Goal: Information Seeking & Learning: Check status

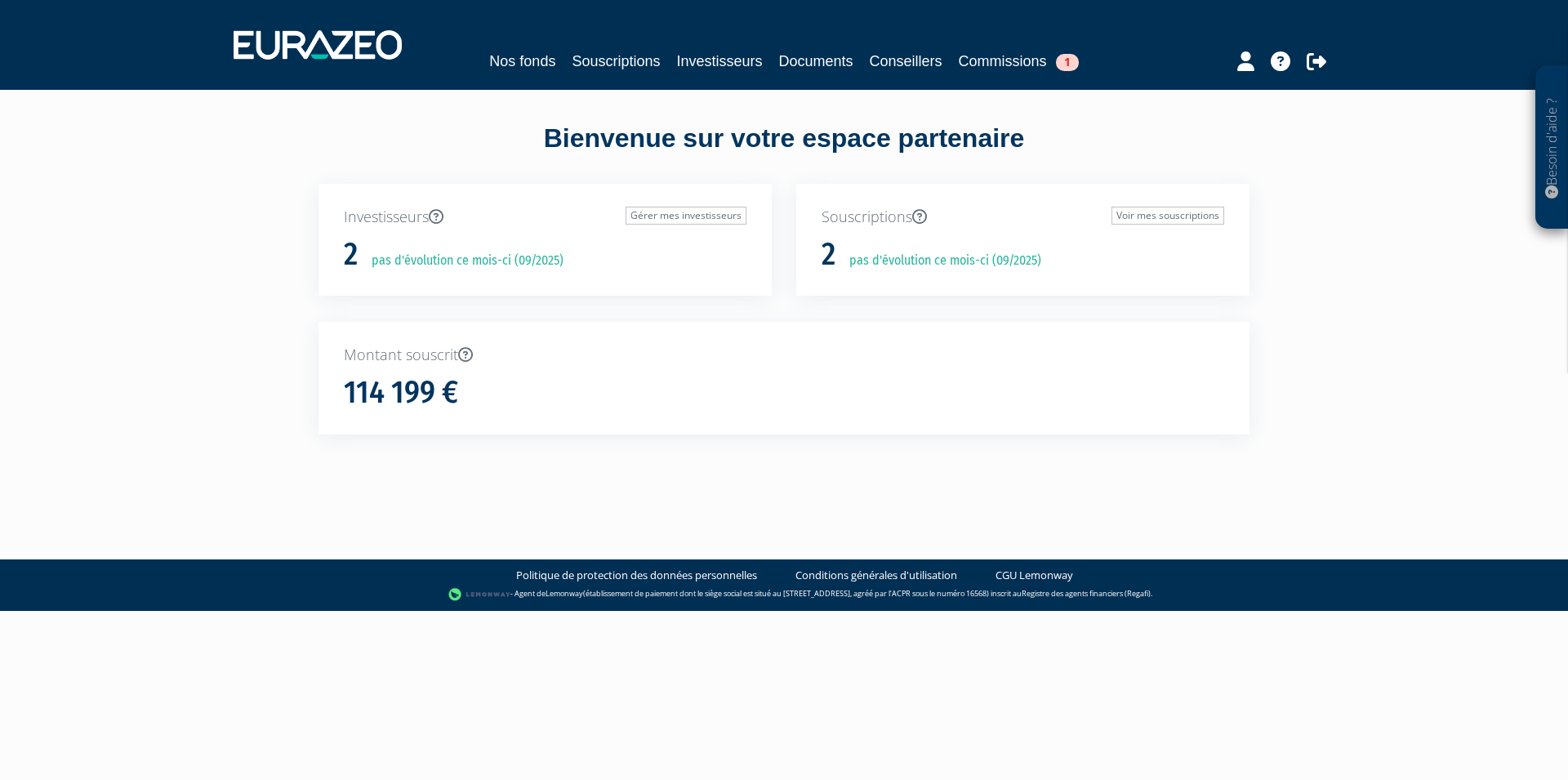
click at [470, 213] on p "Investisseurs Gérer mes investisseurs" at bounding box center [545, 217] width 402 height 21
click at [388, 223] on p "Investisseurs Gérer mes investisseurs" at bounding box center [545, 217] width 402 height 21
click at [332, 249] on div "Investisseurs Gérer mes investisseurs 2 pas d'évolution ce mois-ci (09/2025)" at bounding box center [545, 240] width 453 height 113
click at [347, 254] on h1 "2" at bounding box center [351, 254] width 14 height 34
click at [594, 67] on link "Souscriptions" at bounding box center [616, 61] width 88 height 23
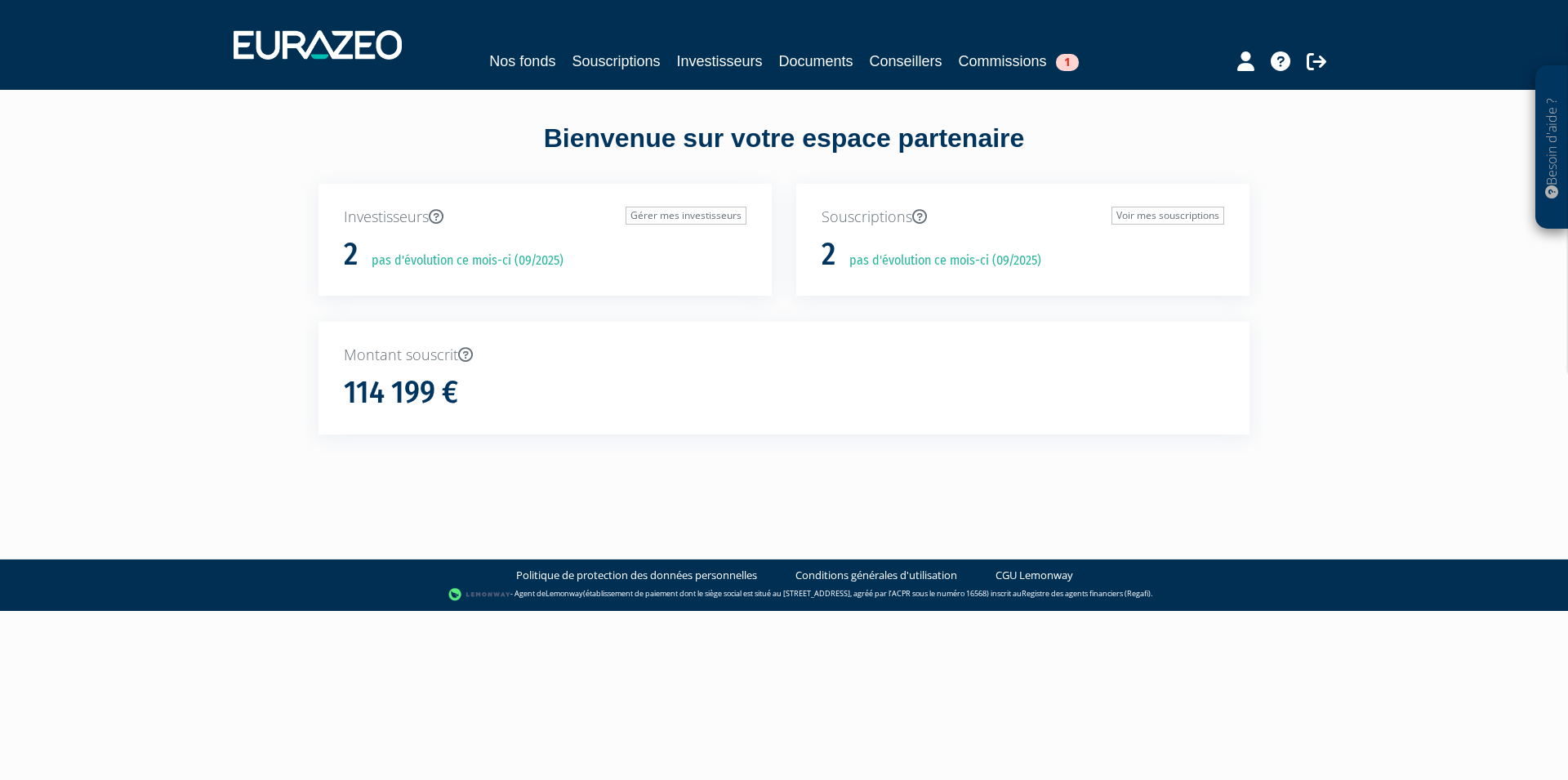
drag, startPoint x: 356, startPoint y: 260, endPoint x: 482, endPoint y: 264, distance: 126.1
click at [357, 260] on h1 "2" at bounding box center [351, 254] width 14 height 34
click at [704, 253] on div "2 pas d'évolution ce mois-ci (09/2025)" at bounding box center [545, 254] width 402 height 34
click at [876, 269] on p "pas d'évolution ce mois-ci (09/2025)" at bounding box center [939, 261] width 203 height 19
click at [911, 262] on p "pas d'évolution ce mois-ci (09/2025)" at bounding box center [939, 261] width 203 height 19
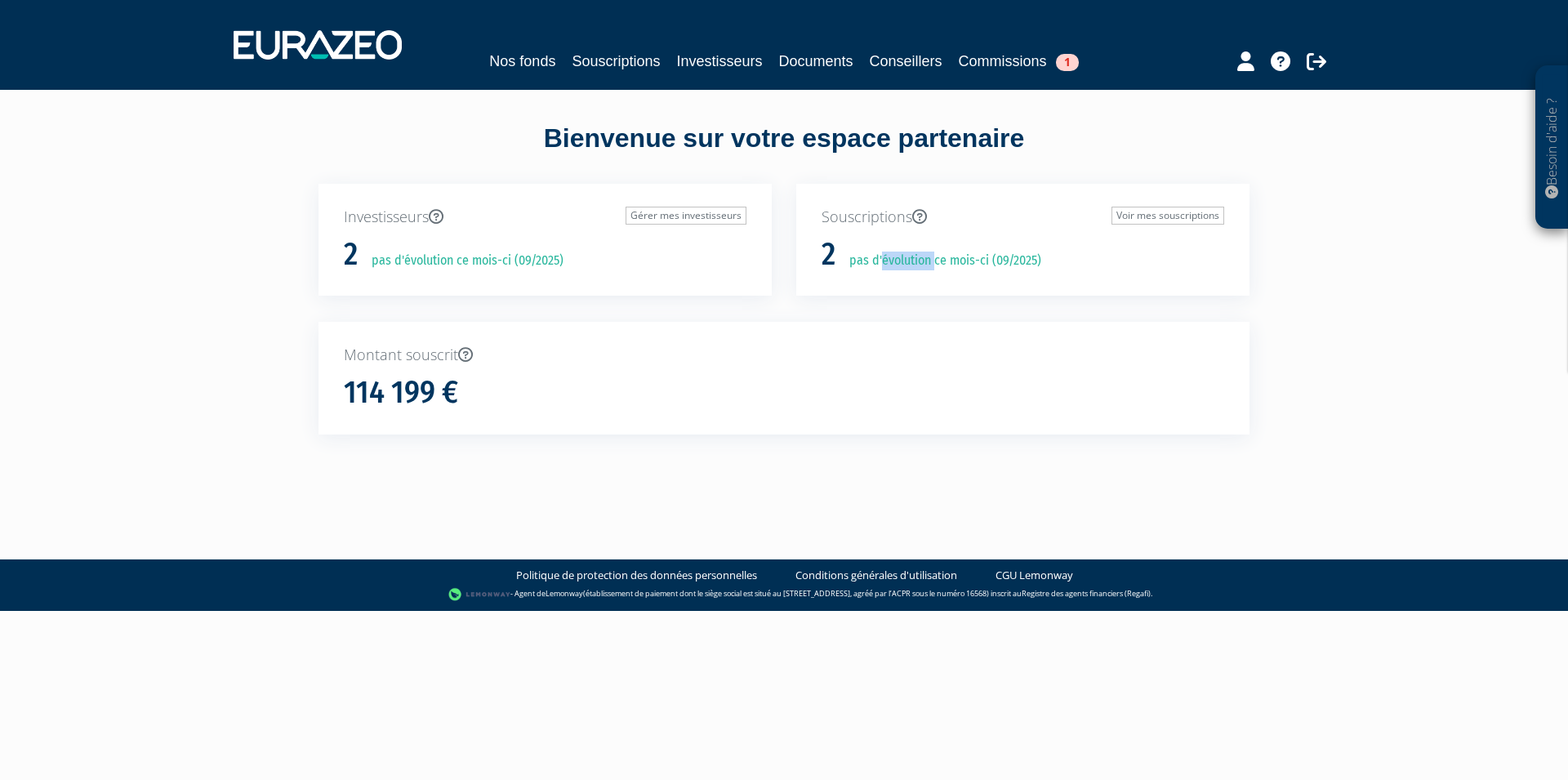
click at [911, 262] on p "pas d'évolution ce mois-ci (09/2025)" at bounding box center [939, 261] width 203 height 19
click at [809, 250] on div "Souscriptions Voir mes souscriptions 2 pas d'évolution ce mois-ci (09/2025)" at bounding box center [1023, 240] width 453 height 113
click at [633, 65] on link "Souscriptions" at bounding box center [616, 61] width 88 height 23
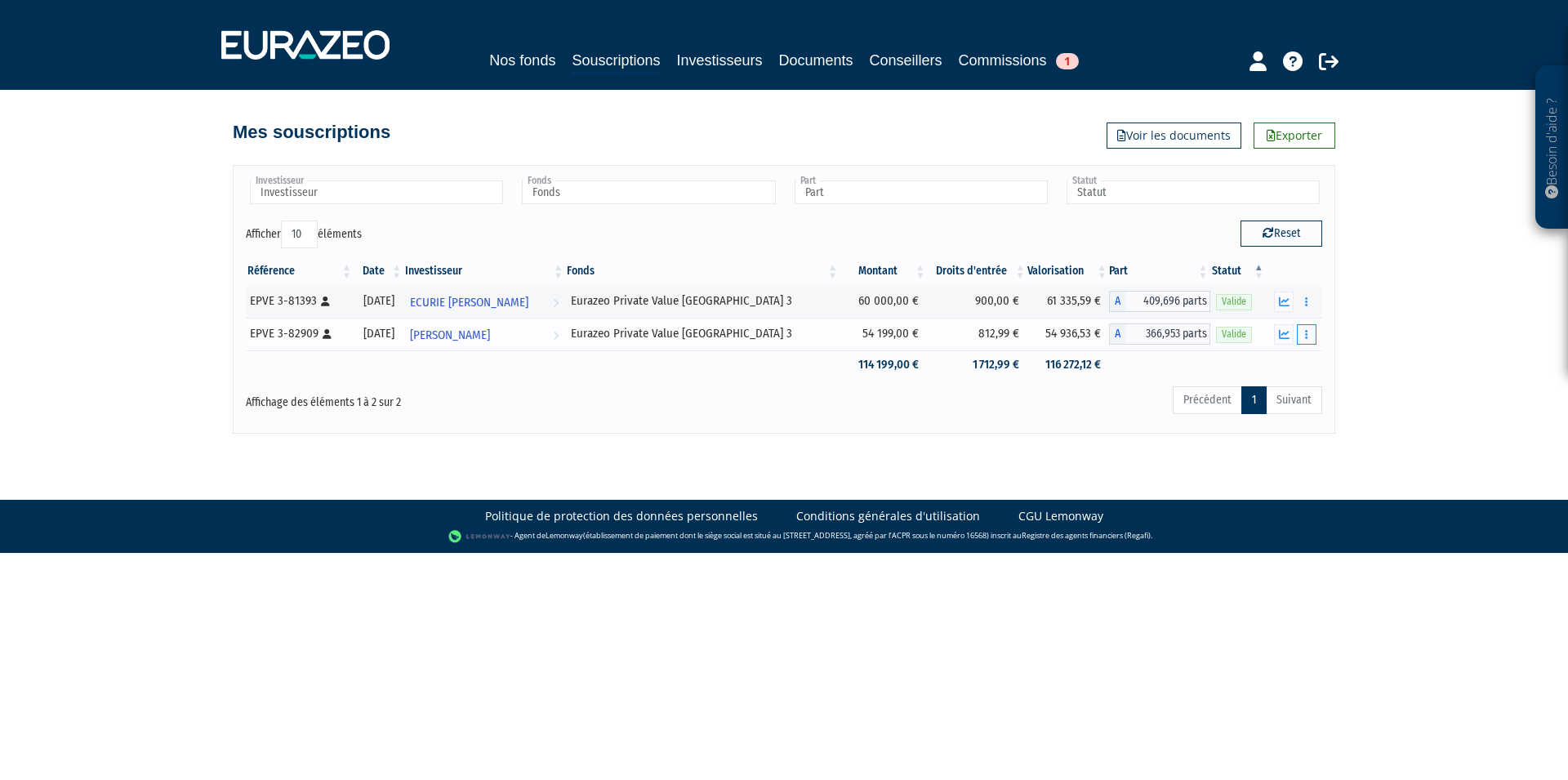
click at [1306, 332] on button "button" at bounding box center [1307, 335] width 19 height 20
click at [531, 331] on link "Charlotte MASSE Voir l'investisseur" at bounding box center [484, 334] width 161 height 32
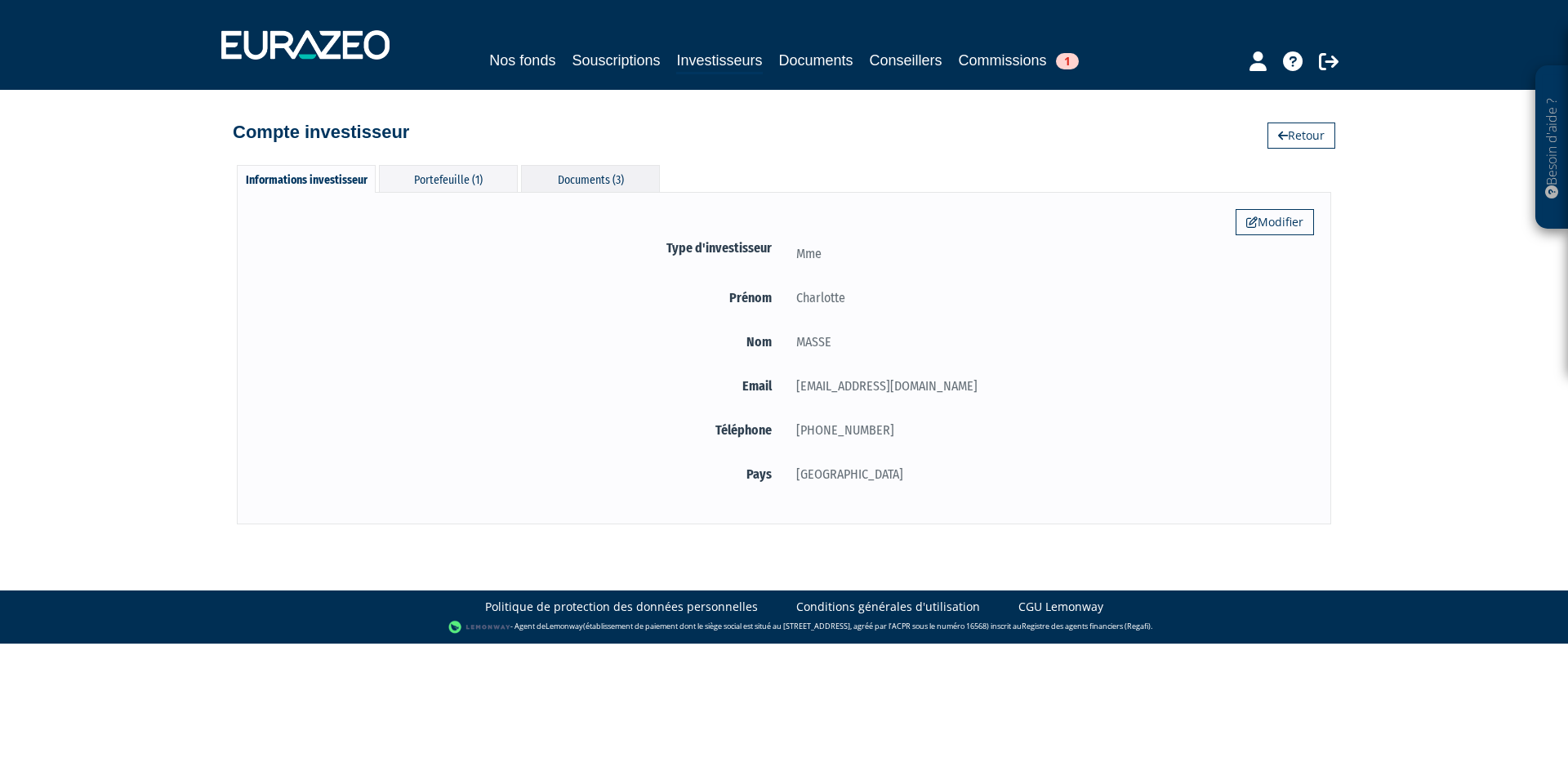
click at [584, 183] on div "Documents (3)" at bounding box center [591, 178] width 139 height 27
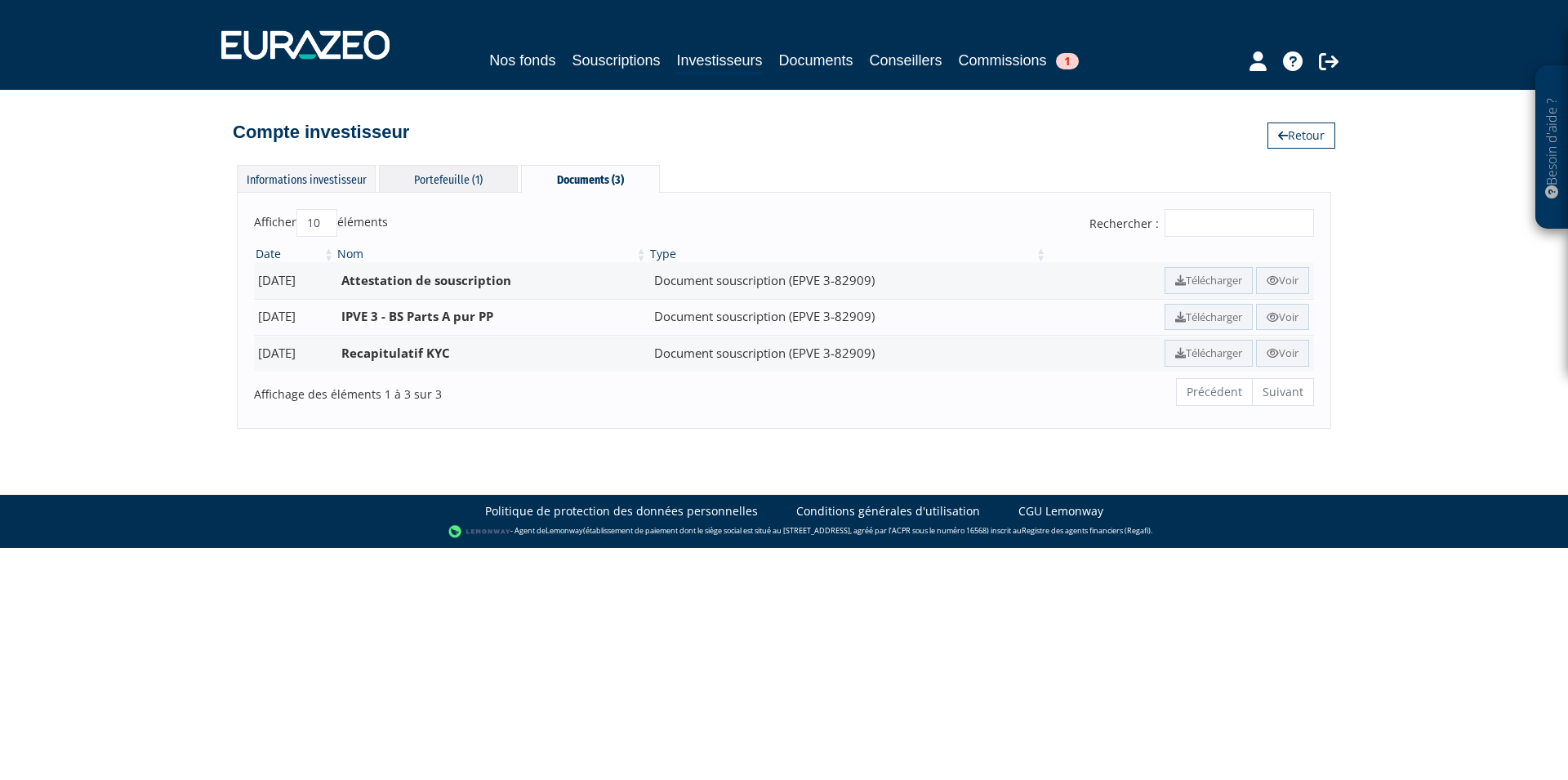
click at [445, 183] on div "Portefeuille (1)" at bounding box center [449, 178] width 139 height 27
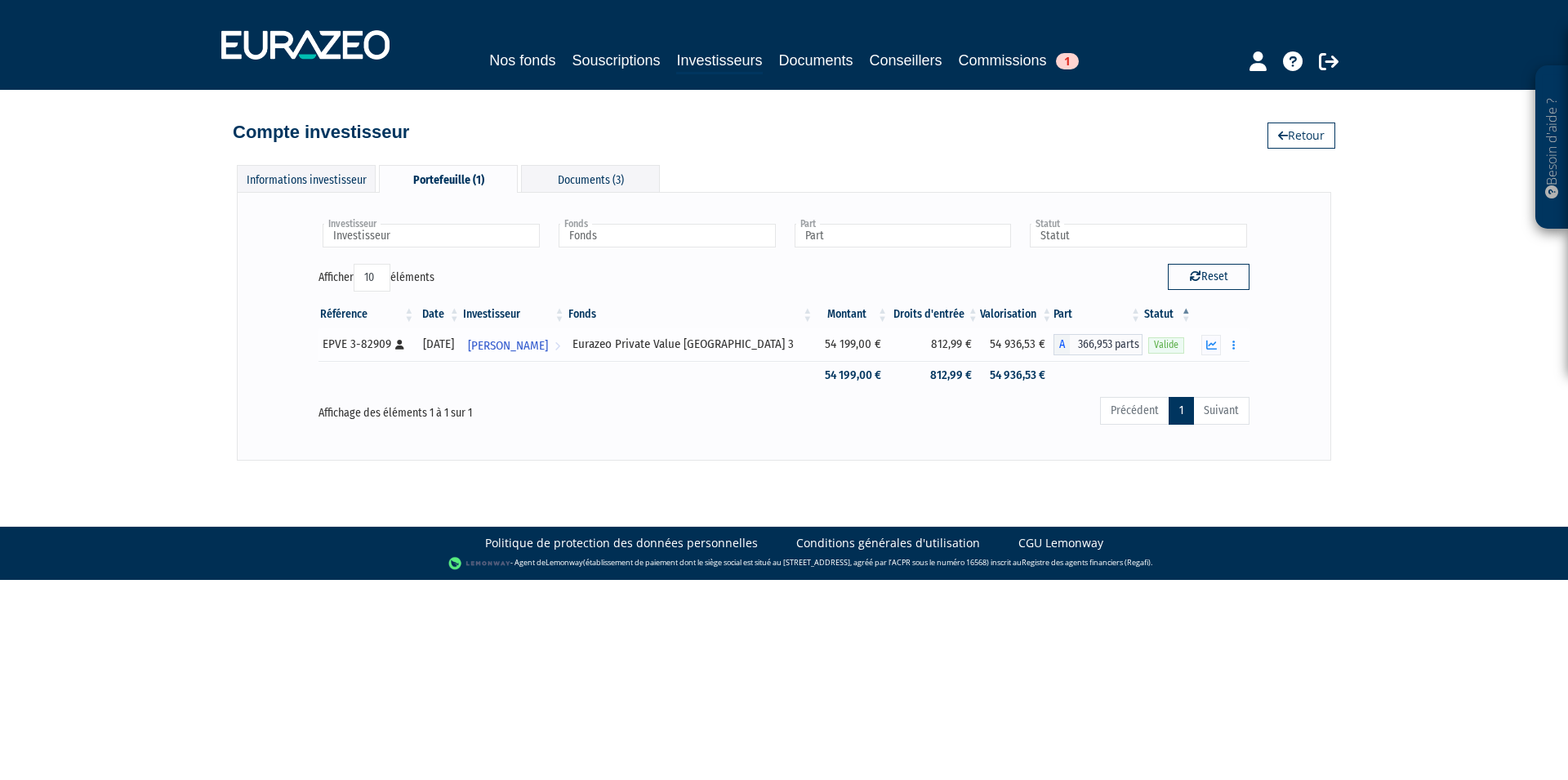
drag, startPoint x: 388, startPoint y: 344, endPoint x: 324, endPoint y: 342, distance: 64.0
click at [324, 342] on div "EPVE 3-82909 [Français] Personne physique" at bounding box center [366, 344] width 87 height 17
copy div "EPVE 3-82909"
click at [1215, 347] on icon "button" at bounding box center [1211, 344] width 10 height 10
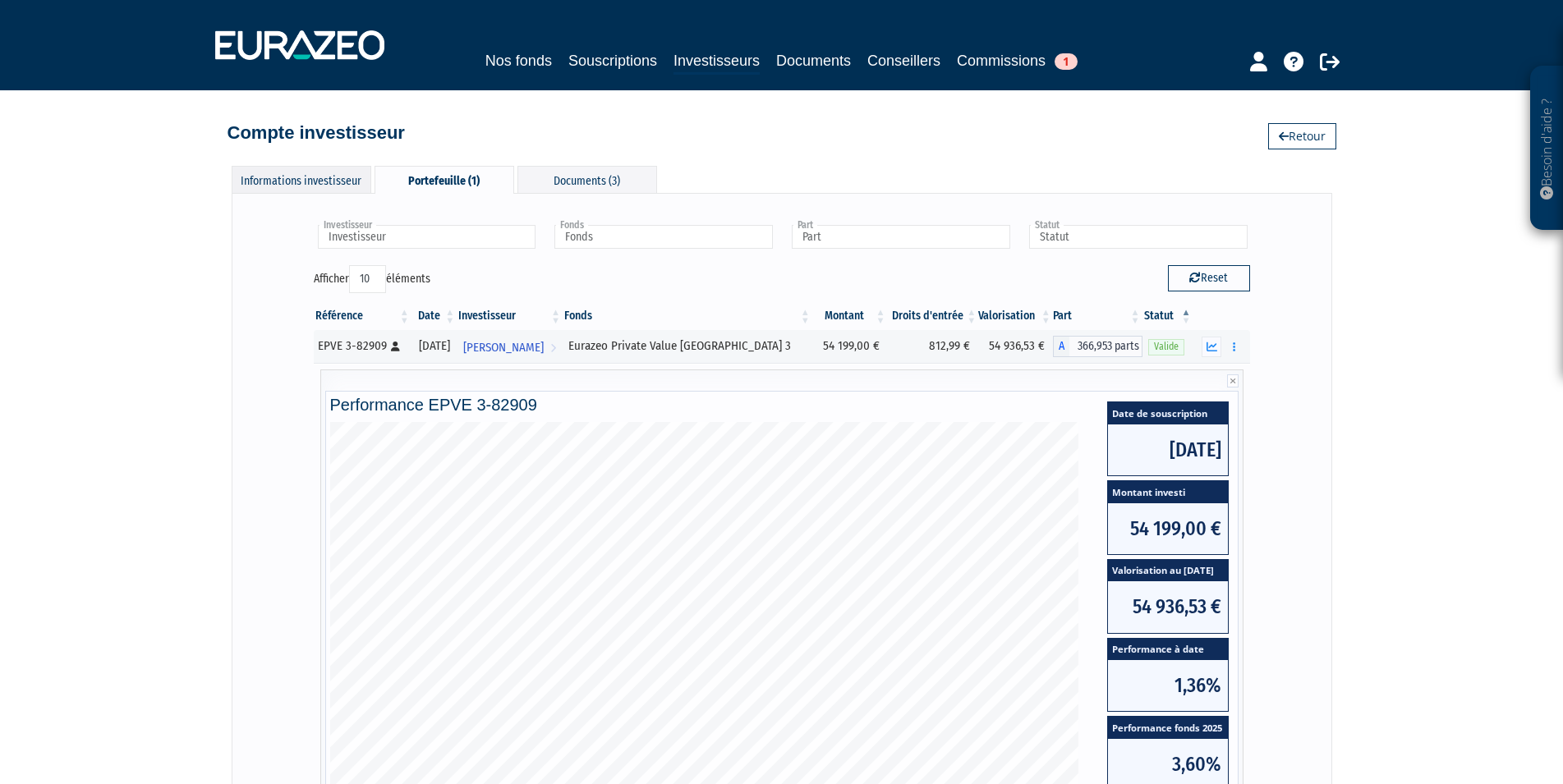
click at [316, 177] on div "Informations investisseur" at bounding box center [301, 179] width 140 height 27
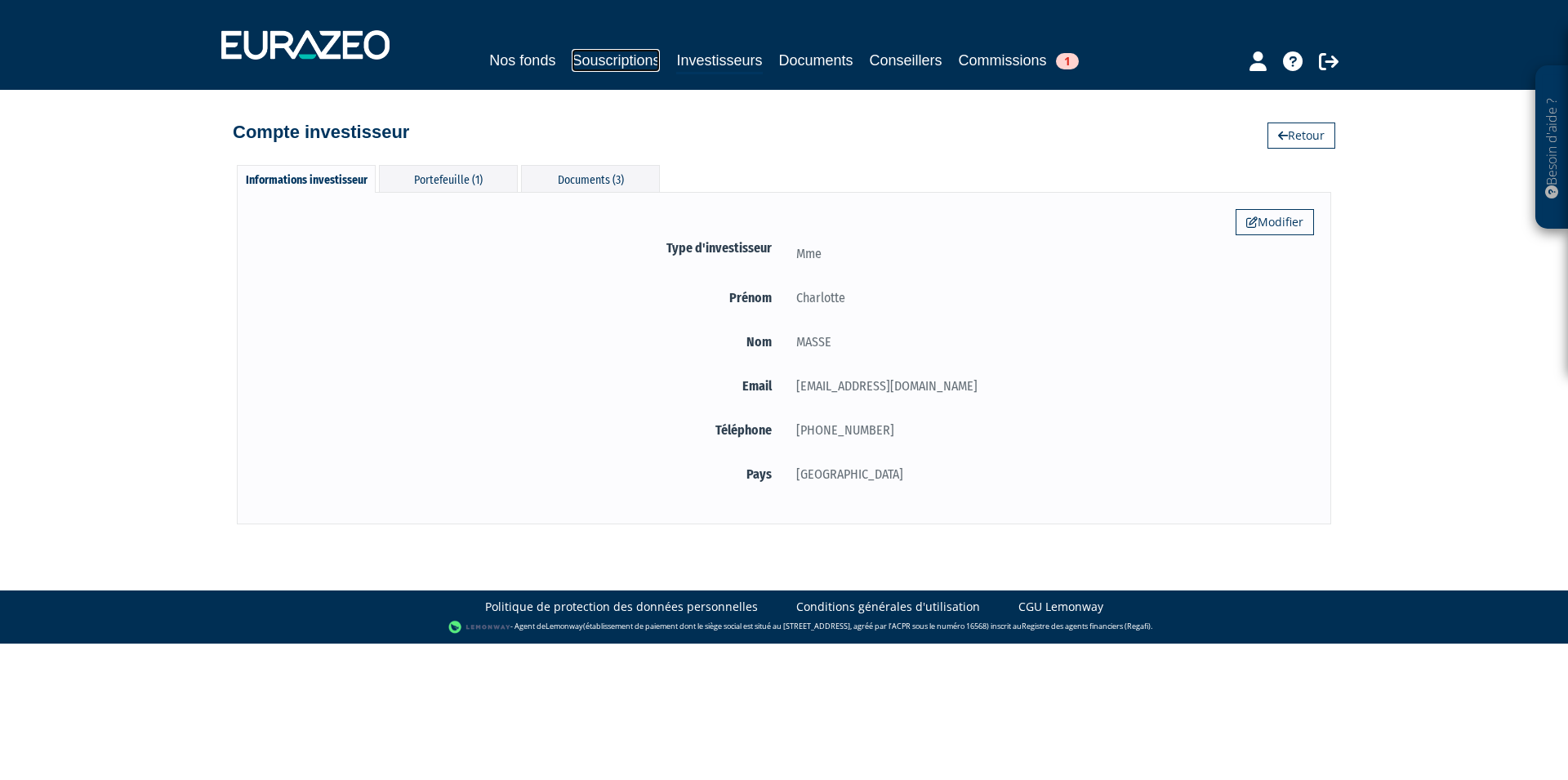
click at [635, 65] on link "Souscriptions" at bounding box center [616, 60] width 88 height 23
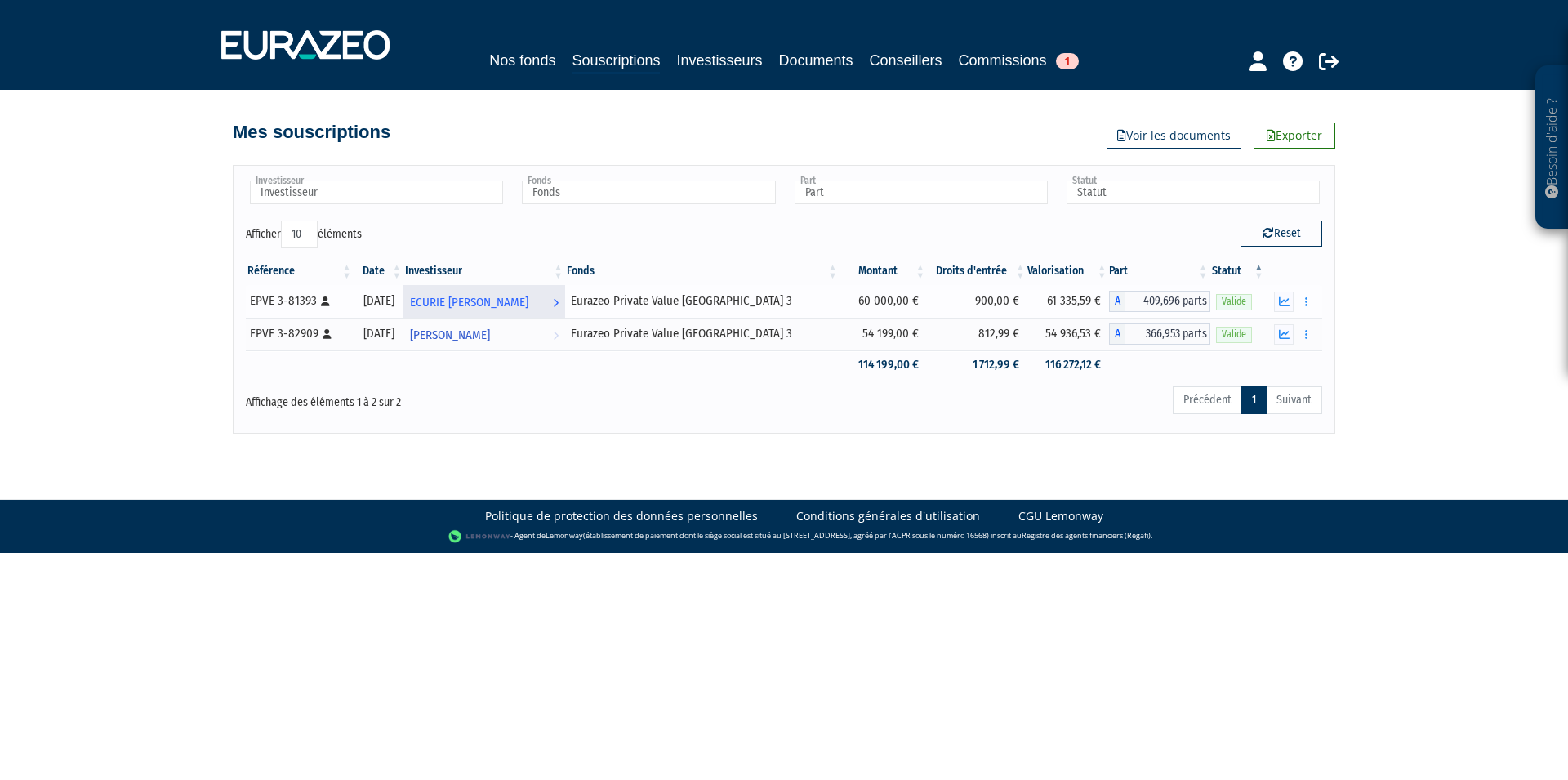
click at [529, 300] on span "ECURIE [PERSON_NAME]" at bounding box center [469, 302] width 119 height 31
drag, startPoint x: 250, startPoint y: 302, endPoint x: 312, endPoint y: 300, distance: 62.0
click at [312, 300] on div "EPVE 3-81393 [Français] Personne physique" at bounding box center [300, 300] width 98 height 17
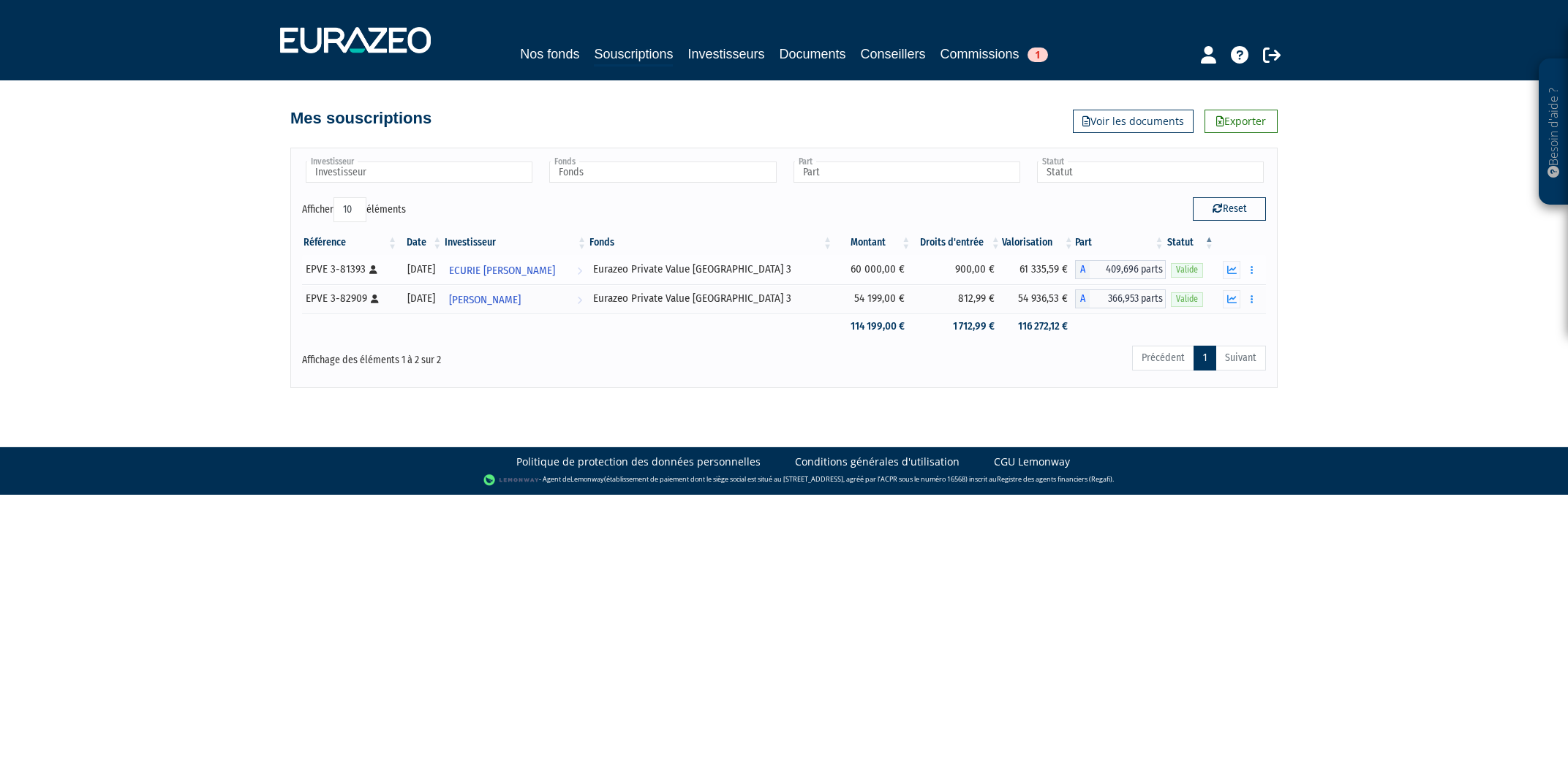
copy div "EPVE 3-81393"
click at [216, 285] on div "Besoin d'aide ? × J'ai besoin d'aide Si vous avez une question à propos du fonc…" at bounding box center [784, 194] width 1568 height 388
click at [1248, 267] on button "button" at bounding box center [1252, 270] width 17 height 18
click at [1232, 267] on icon "button" at bounding box center [1231, 270] width 9 height 9
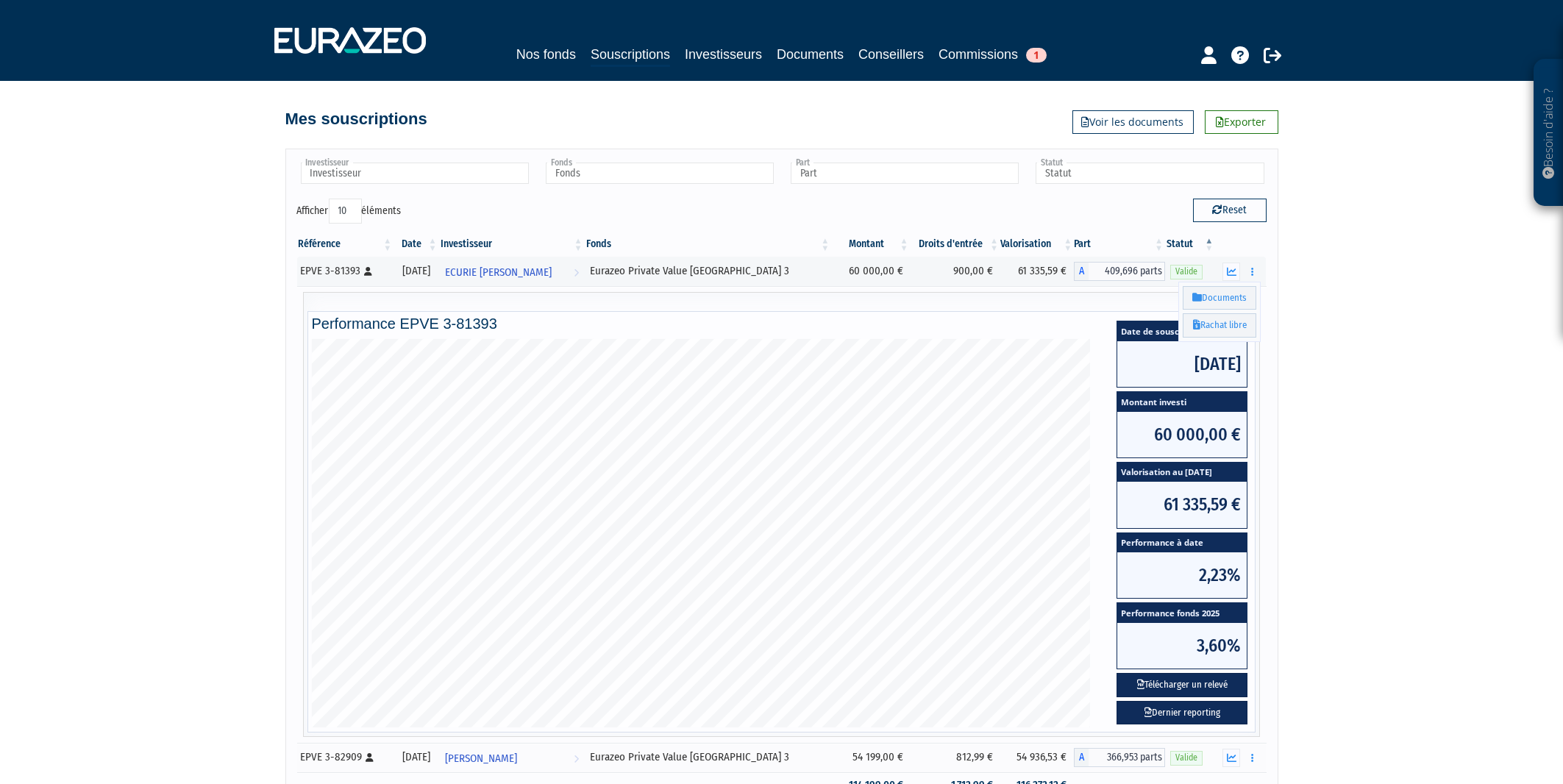
click at [1412, 387] on div "Besoin d'aide ? × J'ai besoin d'aide Si vous avez une question à propos du fonc…" at bounding box center [782, 423] width 1563 height 847
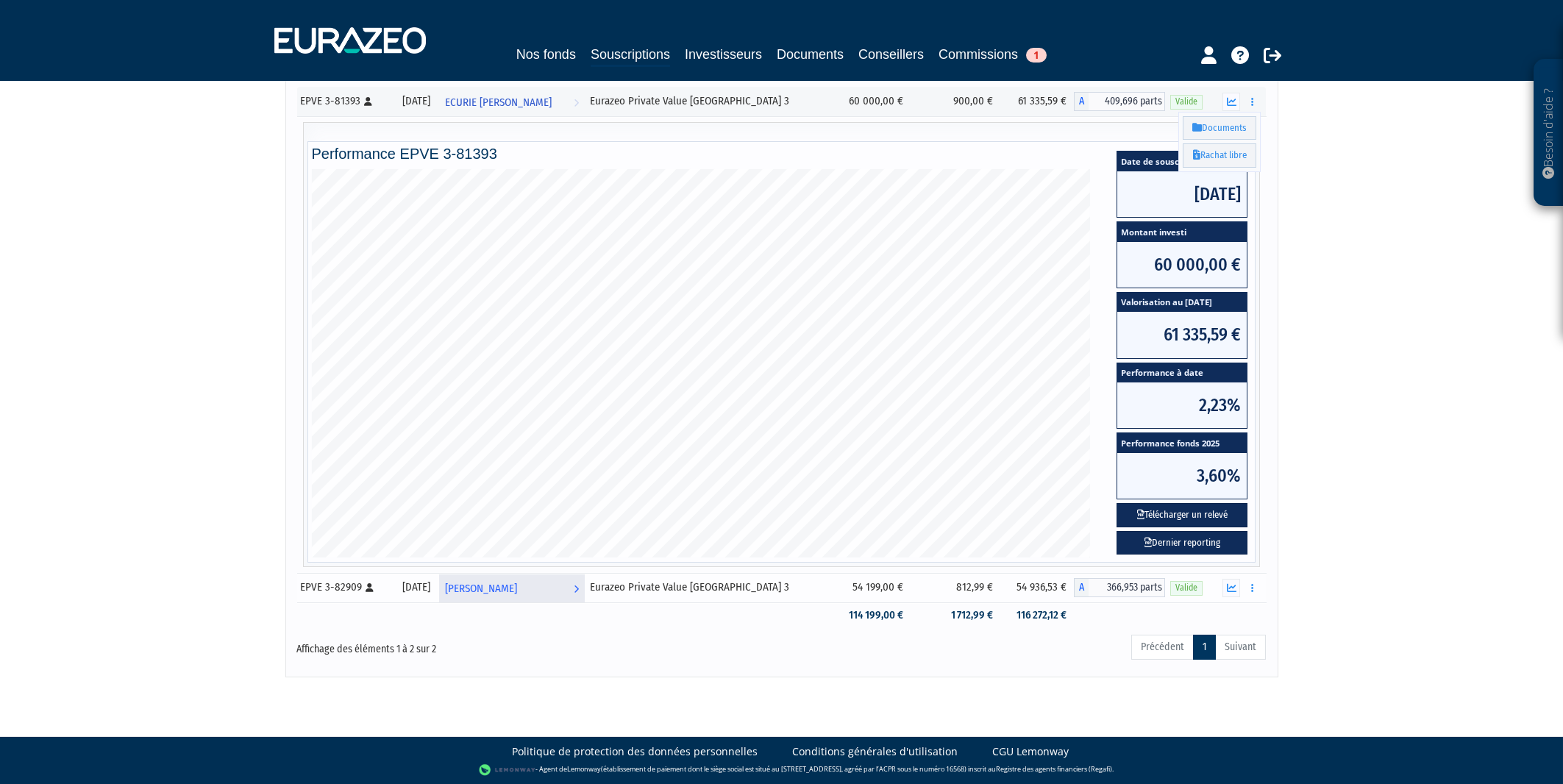
click at [584, 590] on link "Charlotte MASSE Voir l'investisseur" at bounding box center [512, 587] width 145 height 29
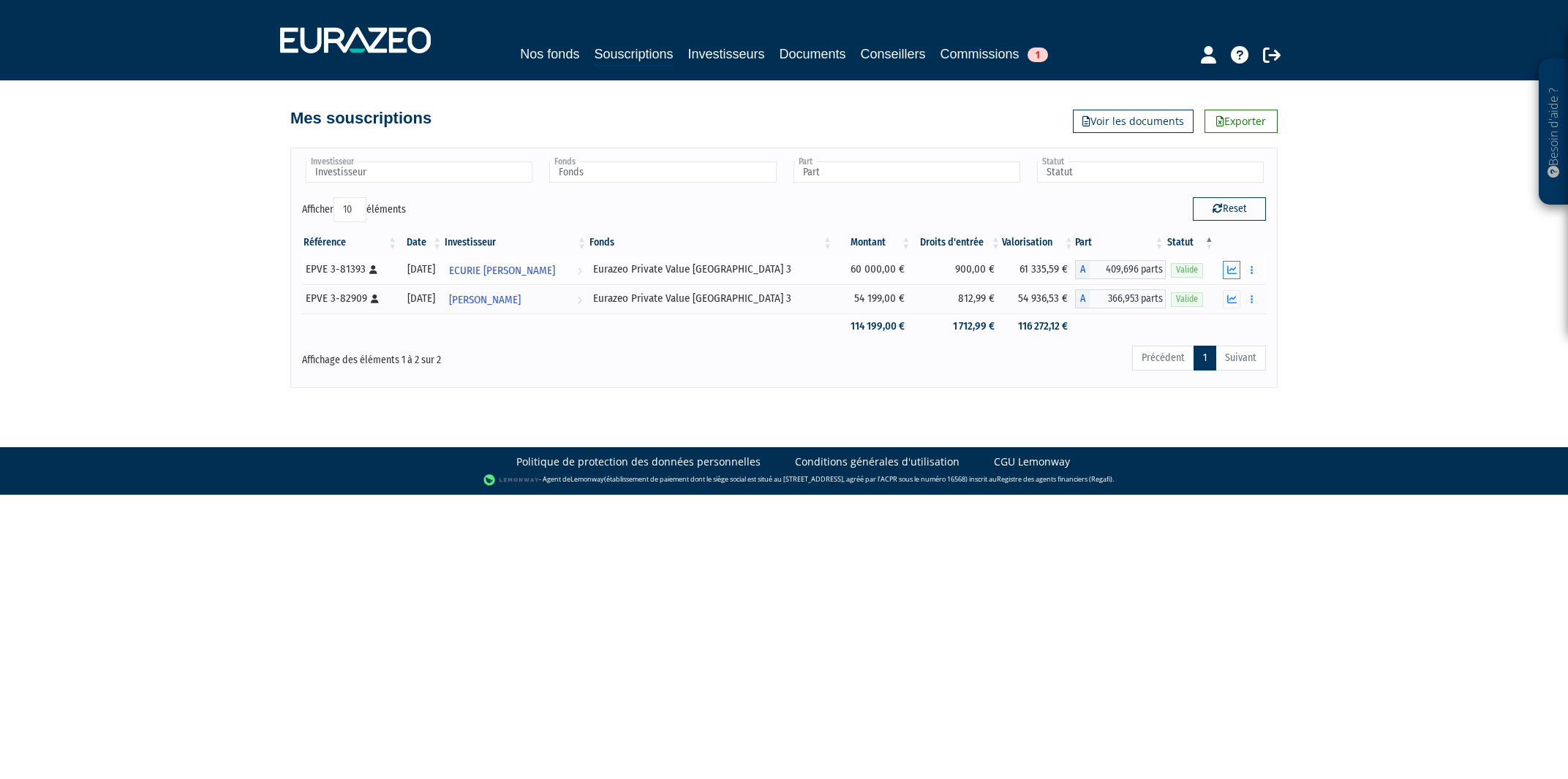
click at [1229, 270] on icon "button" at bounding box center [1231, 270] width 9 height 9
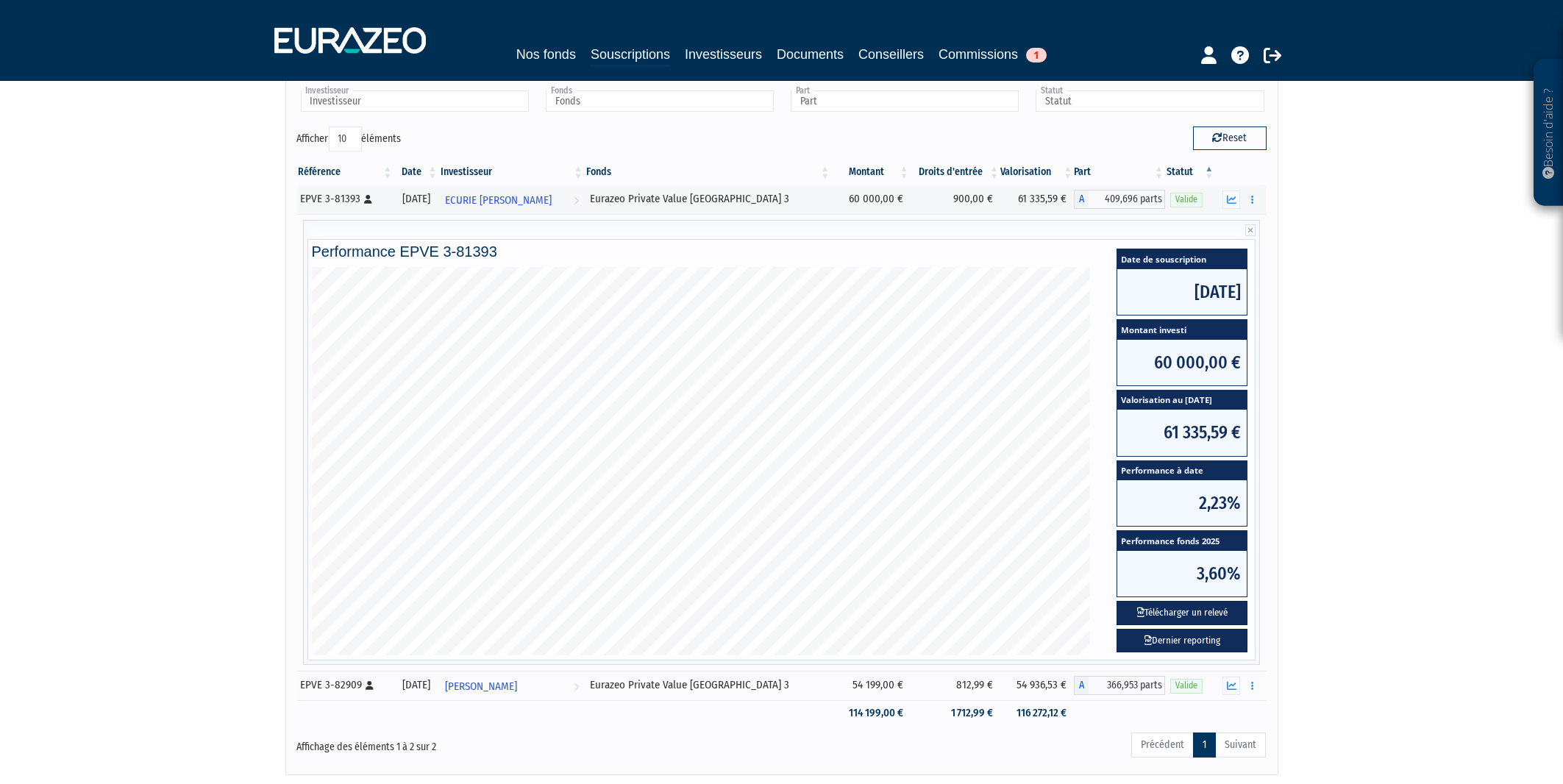
scroll to position [169, 0]
